Goal: Information Seeking & Learning: Learn about a topic

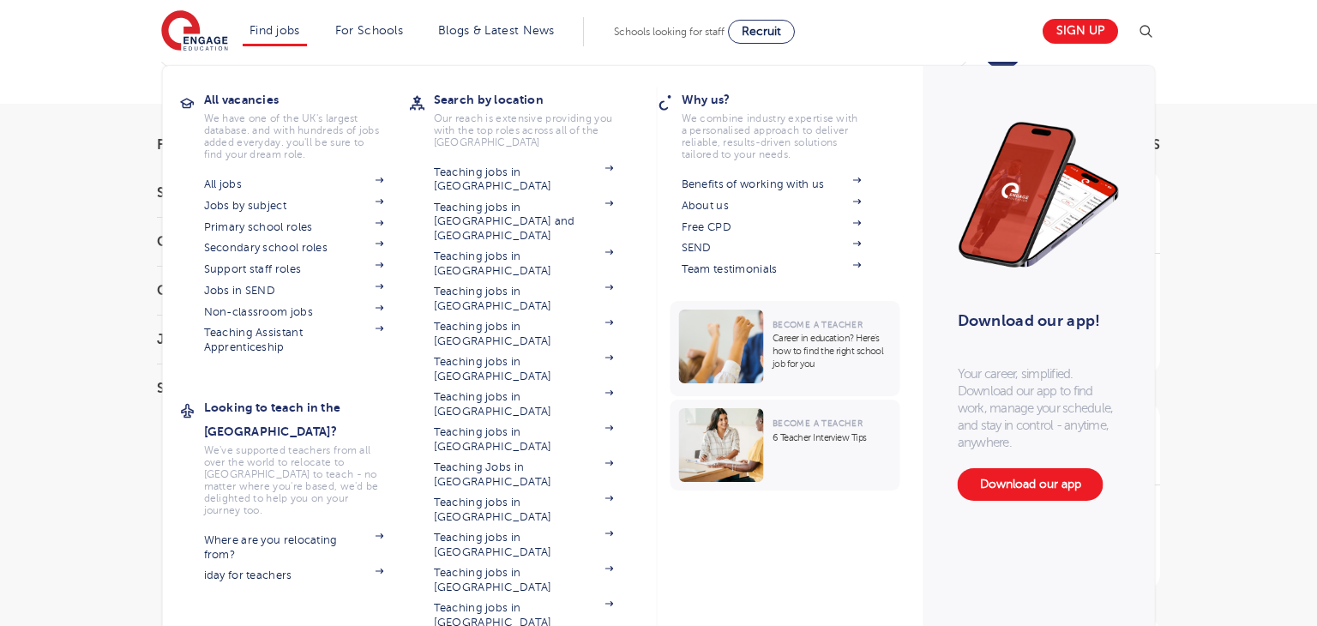
scroll to position [86, 0]
click at [267, 533] on link "Where are you relocating from?" at bounding box center [294, 547] width 180 height 28
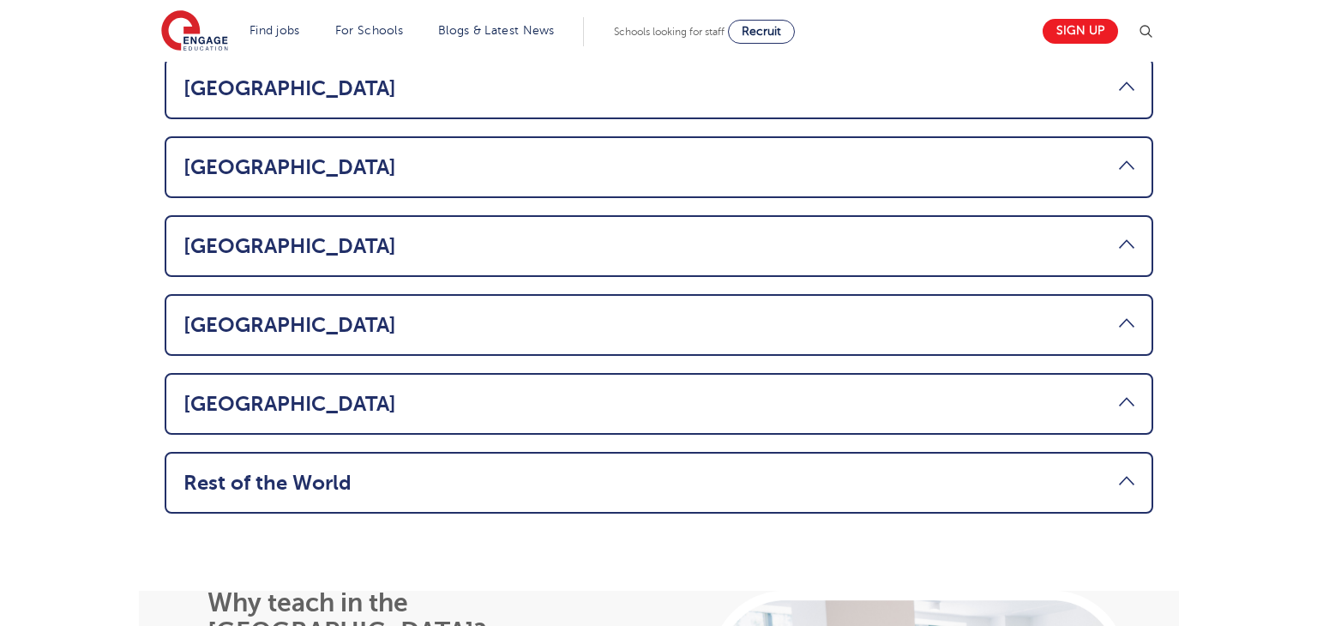
scroll to position [1215, 0]
click at [321, 470] on link "Rest of the World" at bounding box center [658, 482] width 951 height 24
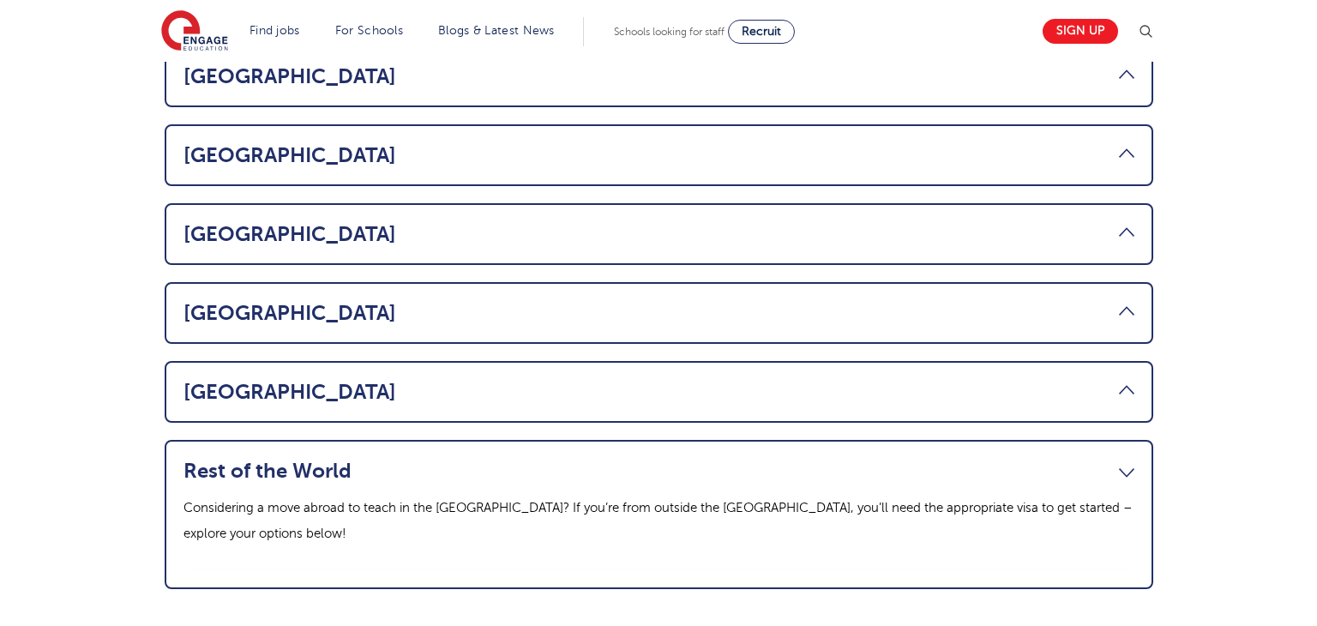
scroll to position [1096, 0]
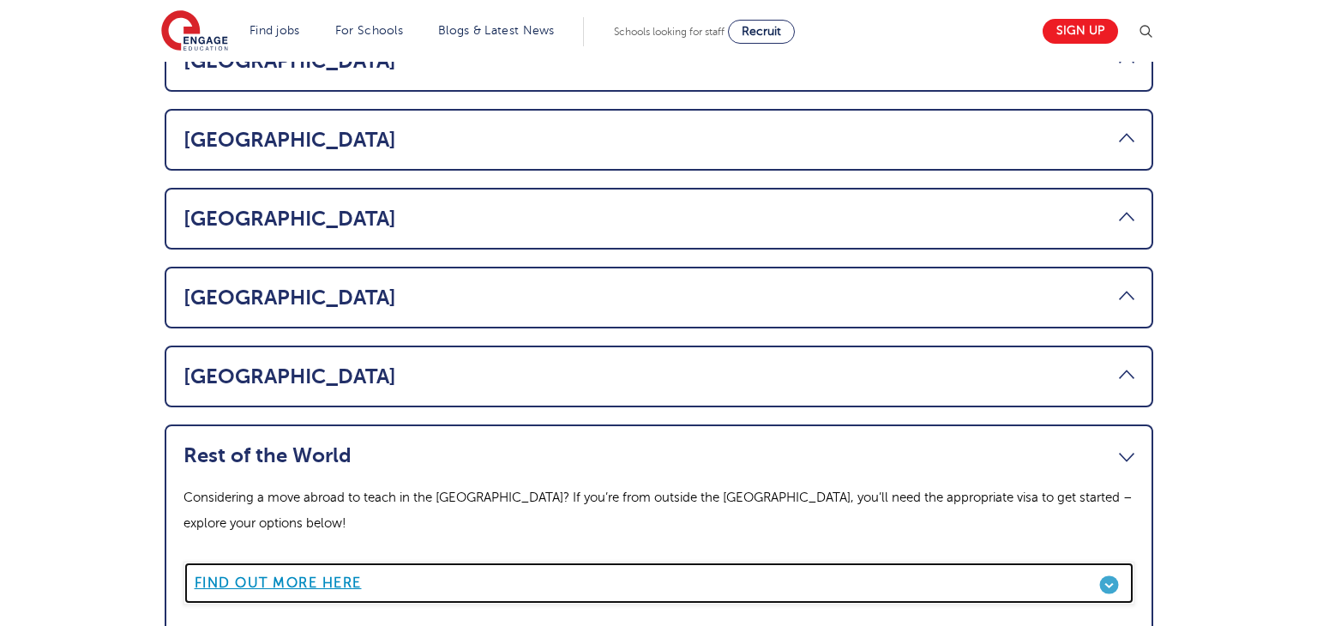
click at [326, 575] on b "Find out more here" at bounding box center [278, 582] width 167 height 15
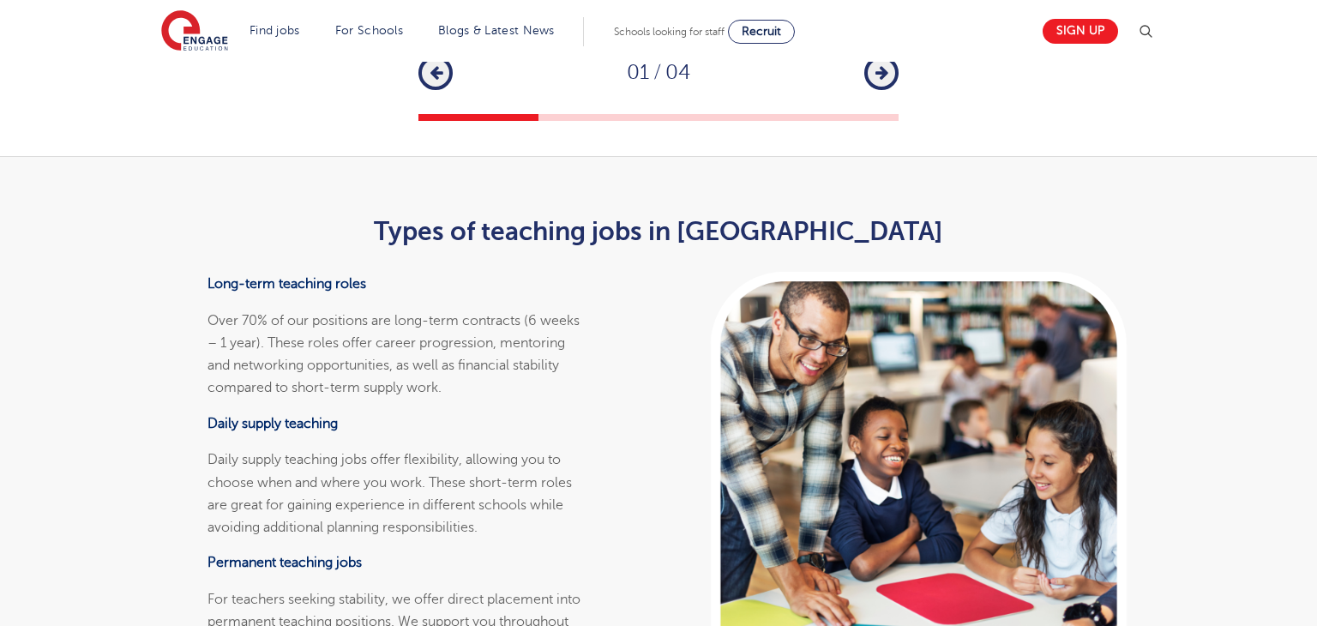
scroll to position [3846, 0]
